Goal: Transaction & Acquisition: Book appointment/travel/reservation

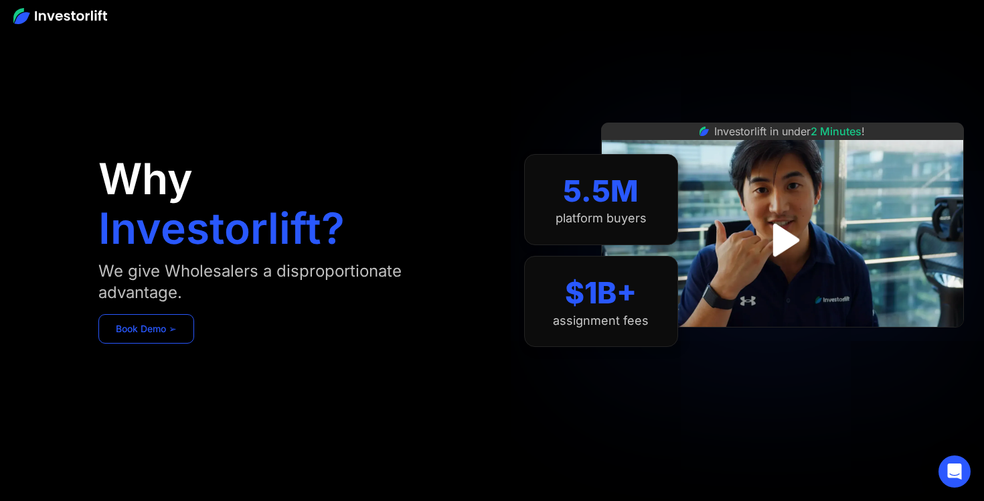
click at [171, 319] on link "Book Demo ➢" at bounding box center [146, 328] width 96 height 29
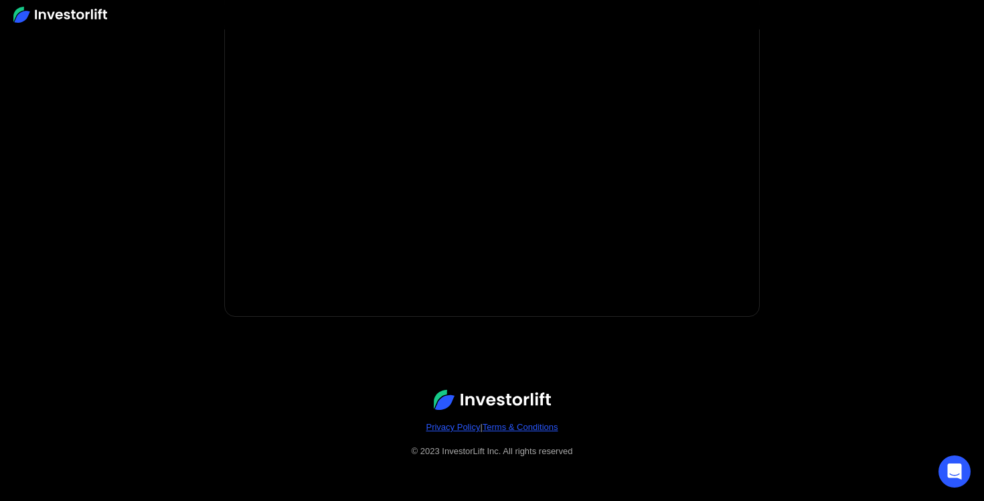
scroll to position [210, 0]
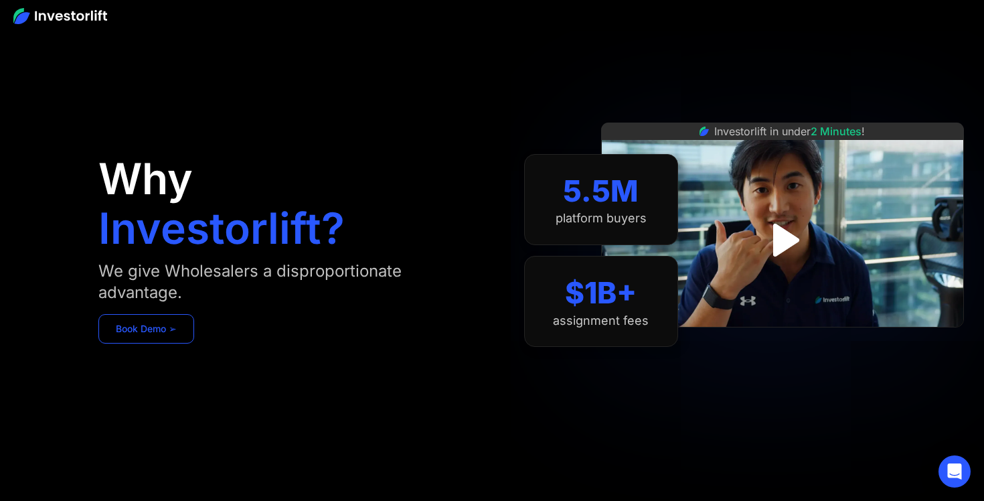
click at [159, 321] on link "Book Demo ➢" at bounding box center [146, 328] width 96 height 29
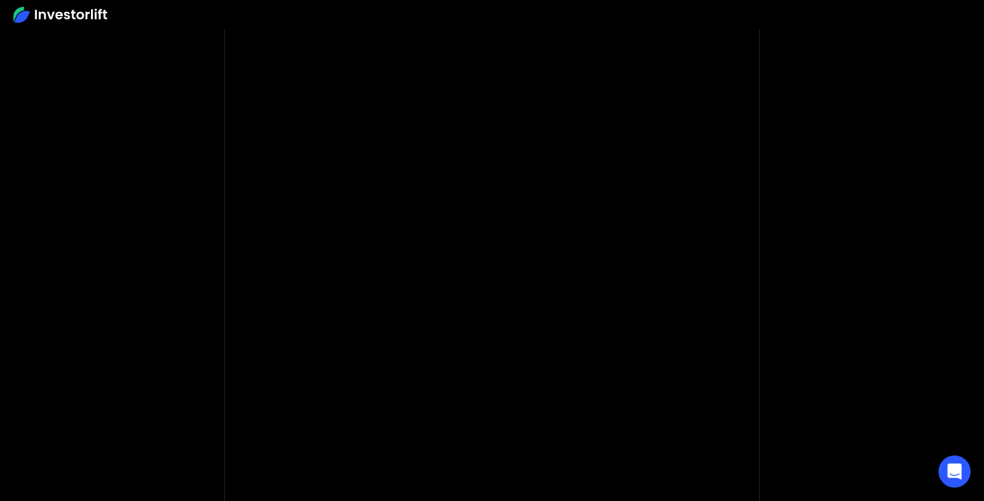
scroll to position [96, 0]
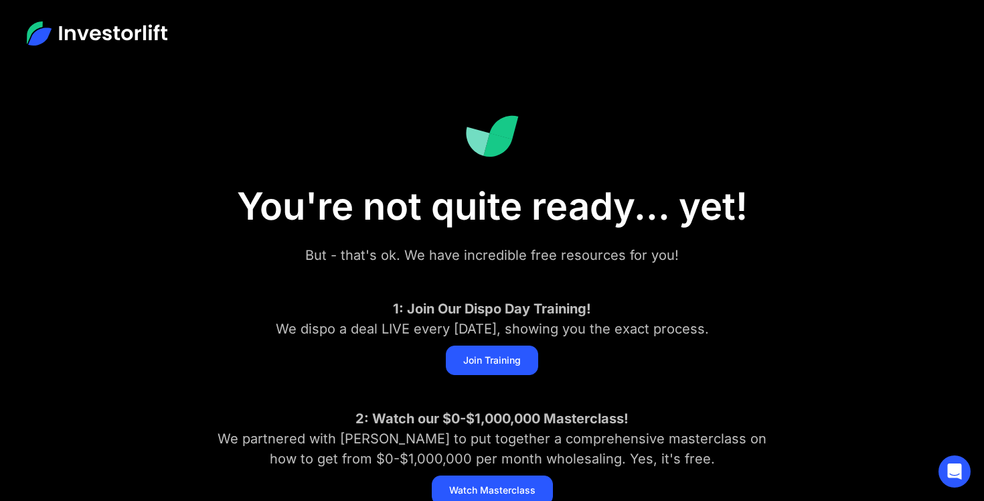
click at [108, 25] on img at bounding box center [97, 33] width 141 height 24
